Goal: Transaction & Acquisition: Purchase product/service

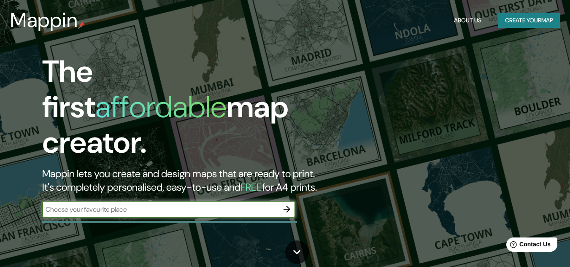
click at [100, 205] on input "text" at bounding box center [160, 210] width 236 height 10
type input "lima"
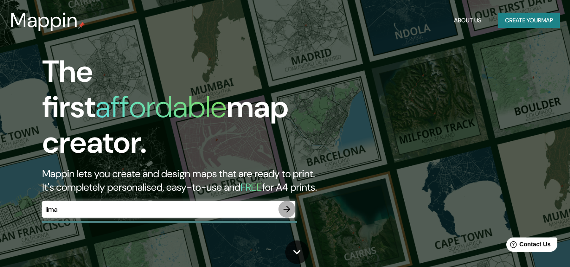
click at [287, 206] on icon "button" at bounding box center [286, 209] width 7 height 7
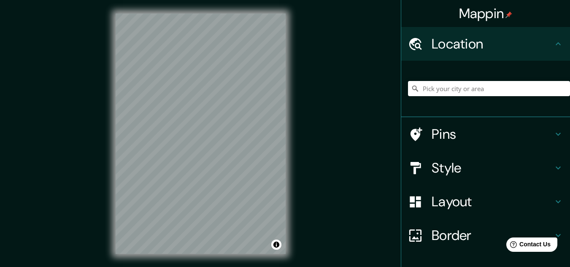
click at [466, 54] on div "Location" at bounding box center [485, 44] width 169 height 34
click at [448, 90] on input "Pick your city or area" at bounding box center [489, 88] width 162 height 15
click at [446, 166] on h4 "Style" at bounding box center [491, 167] width 121 height 17
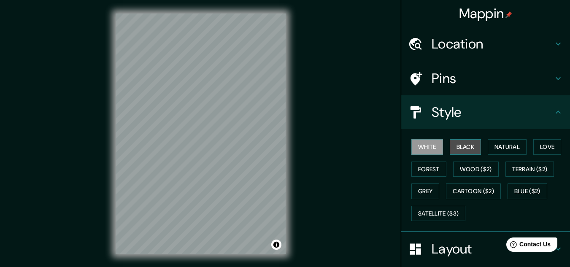
click at [461, 149] on button "Black" at bounding box center [466, 147] width 32 height 16
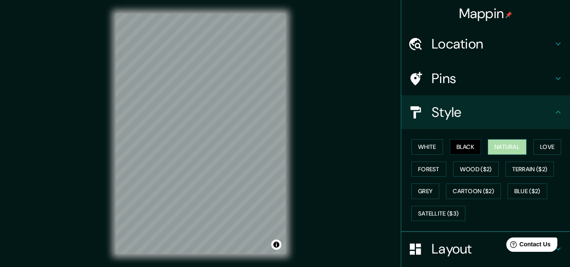
click at [492, 151] on button "Natural" at bounding box center [507, 147] width 39 height 16
click at [540, 147] on button "Love" at bounding box center [547, 147] width 28 height 16
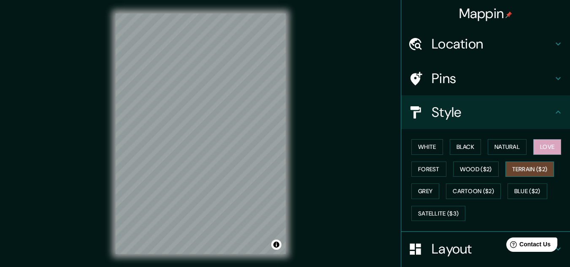
click at [531, 167] on button "Terrain ($2)" at bounding box center [529, 170] width 49 height 16
drag, startPoint x: 482, startPoint y: 171, endPoint x: 456, endPoint y: 168, distance: 25.9
click at [482, 170] on button "Wood ($2)" at bounding box center [476, 170] width 46 height 16
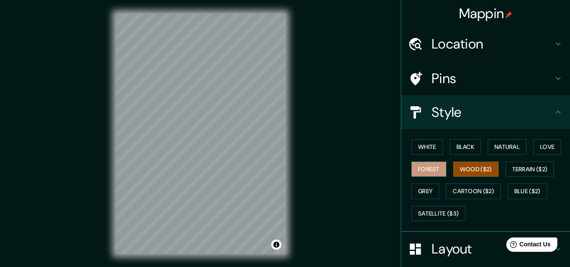
click at [419, 169] on button "Forest" at bounding box center [428, 170] width 35 height 16
click at [482, 162] on button "Wood ($2)" at bounding box center [476, 170] width 46 height 16
click at [477, 148] on div "White Black Natural Love Forest Wood ($2) Terrain ($2) Grey Cartoon ($2) Blue (…" at bounding box center [489, 180] width 162 height 89
click at [474, 148] on button "Black" at bounding box center [466, 147] width 32 height 16
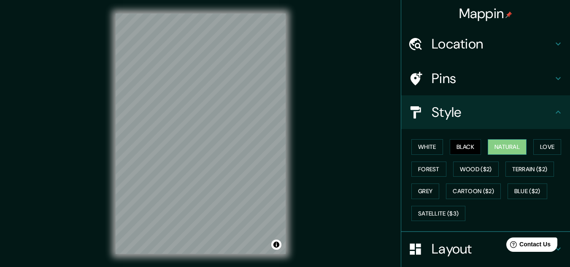
click at [491, 145] on button "Natural" at bounding box center [507, 147] width 39 height 16
click at [414, 148] on button "White" at bounding box center [427, 147] width 32 height 16
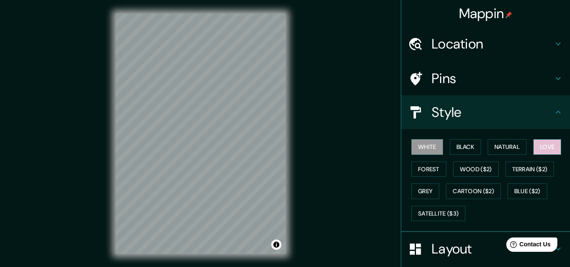
click at [547, 143] on button "Love" at bounding box center [547, 147] width 28 height 16
click at [468, 150] on button "Black" at bounding box center [466, 147] width 32 height 16
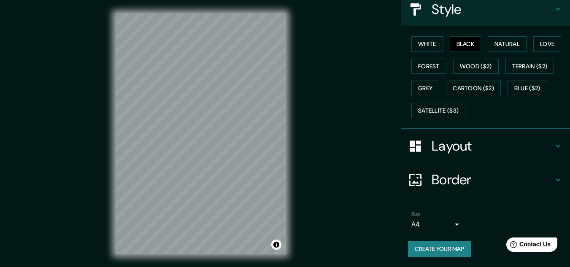
click at [451, 151] on h4 "Layout" at bounding box center [491, 145] width 121 height 17
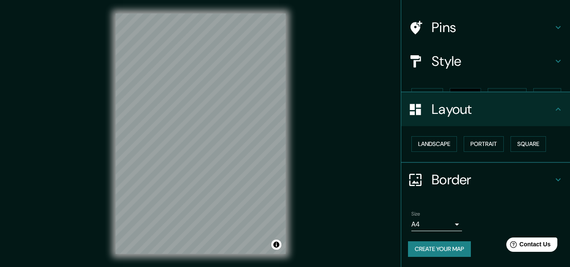
scroll to position [36, 0]
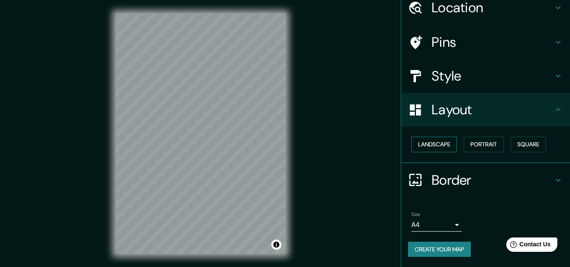
click at [417, 145] on button "Landscape" at bounding box center [434, 145] width 46 height 16
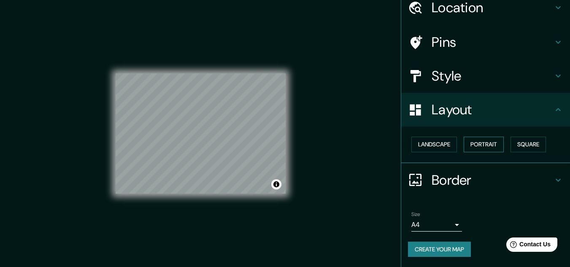
click at [464, 146] on button "Portrait" at bounding box center [484, 145] width 40 height 16
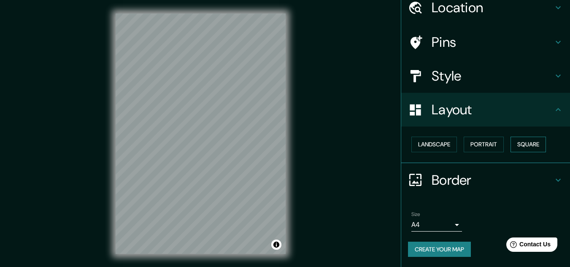
click at [516, 140] on button "Square" at bounding box center [527, 145] width 35 height 16
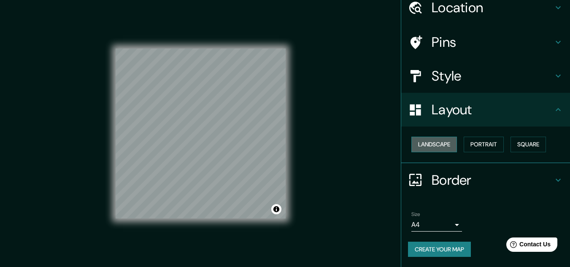
click at [440, 146] on button "Landscape" at bounding box center [434, 145] width 46 height 16
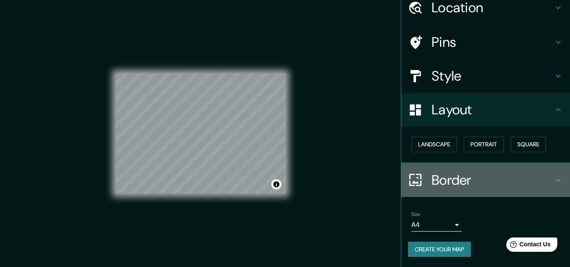
click at [445, 187] on h4 "Border" at bounding box center [491, 180] width 121 height 17
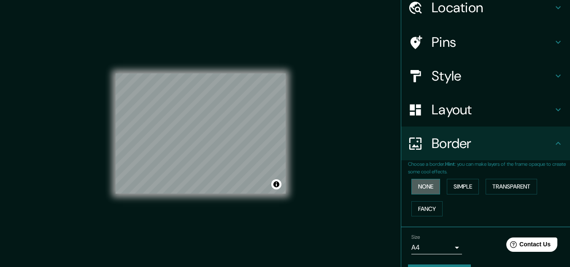
click at [425, 189] on button "None" at bounding box center [425, 187] width 29 height 16
click at [447, 187] on button "Simple" at bounding box center [463, 187] width 32 height 16
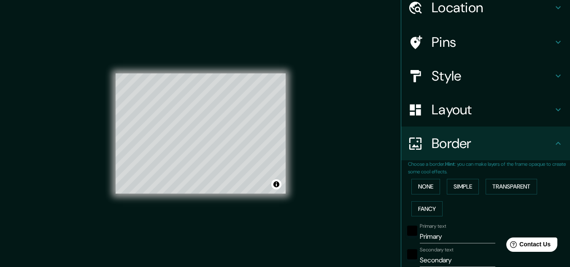
scroll to position [121, 0]
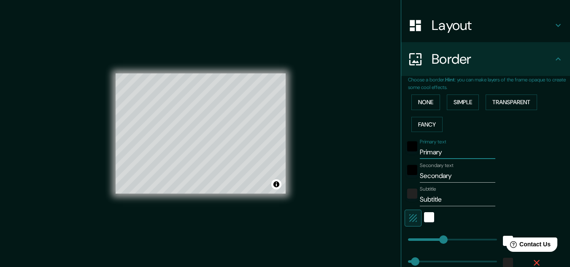
click at [425, 152] on input "Primary" at bounding box center [457, 152] width 75 height 13
type input "L"
type input "161"
type input "32"
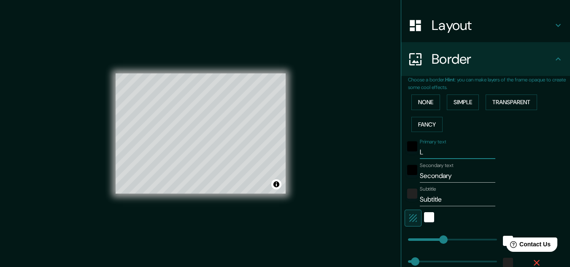
type input "Li"
type input "161"
type input "32"
type input "Lim"
type input "161"
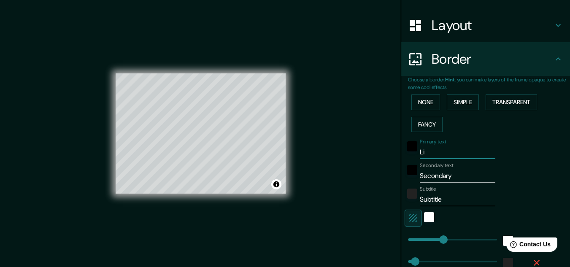
type input "32"
type input "[GEOGRAPHIC_DATA]"
type input "161"
type input "32"
type input "[GEOGRAPHIC_DATA]"
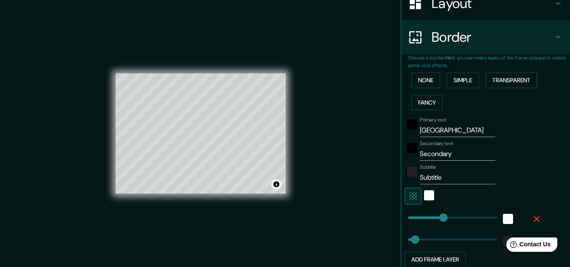
scroll to position [163, 0]
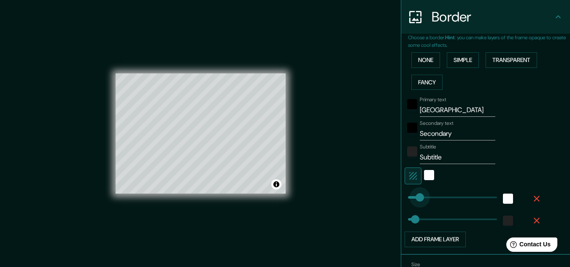
type input "31"
drag, startPoint x: 440, startPoint y: 197, endPoint x: 408, endPoint y: 197, distance: 32.1
type input "32"
type input "251"
drag, startPoint x: 408, startPoint y: 197, endPoint x: 457, endPoint y: 191, distance: 48.8
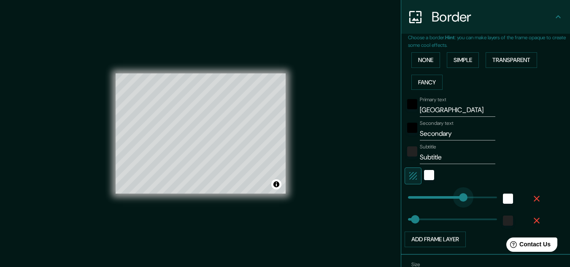
type input "32"
